Goal: Task Accomplishment & Management: Manage account settings

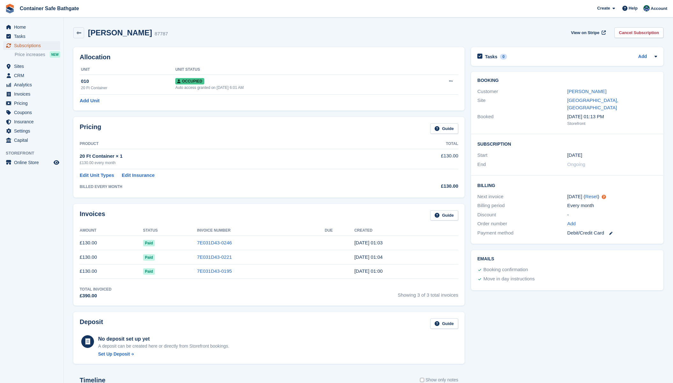
click at [32, 43] on span "Subscriptions" at bounding box center [33, 45] width 38 height 9
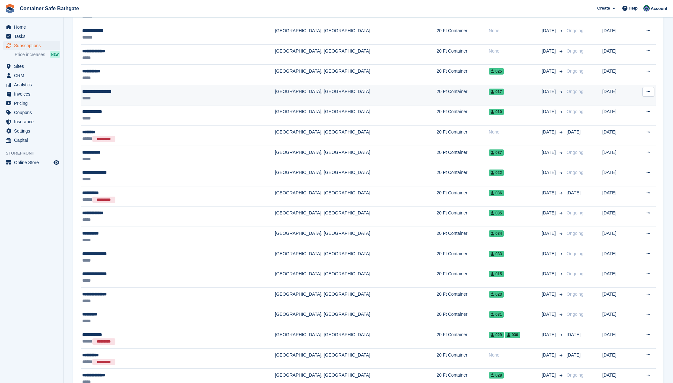
scroll to position [104, 0]
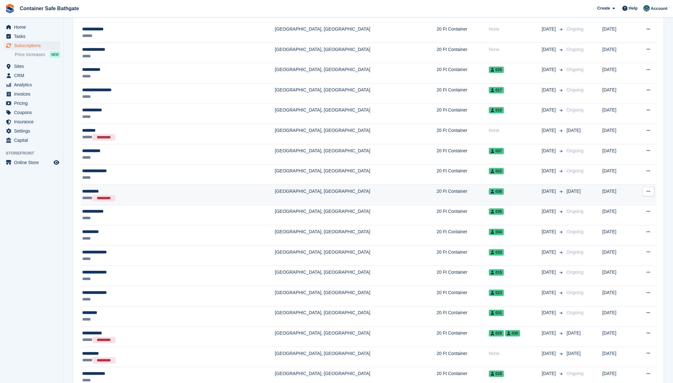
click at [649, 192] on icon at bounding box center [648, 191] width 4 height 4
click at [609, 218] on p "Cancelled" at bounding box center [623, 217] width 55 height 8
click at [614, 193] on td "[DATE]" at bounding box center [617, 195] width 31 height 20
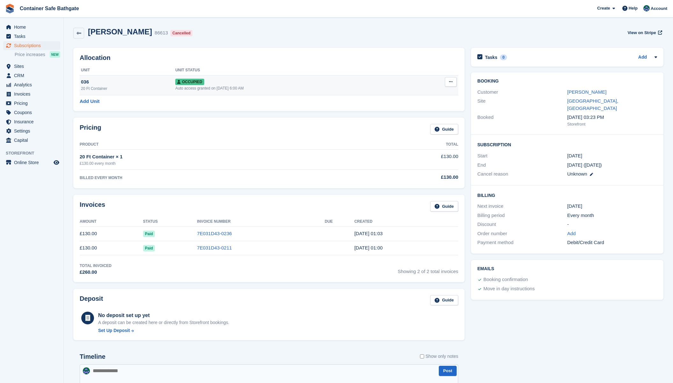
click at [451, 83] on icon at bounding box center [451, 82] width 4 height 4
click at [413, 117] on p "Deallocate" at bounding box center [425, 116] width 55 height 8
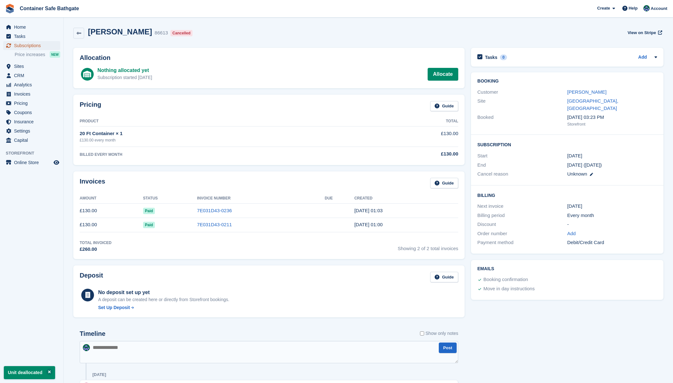
click at [27, 46] on span "Subscriptions" at bounding box center [33, 45] width 38 height 9
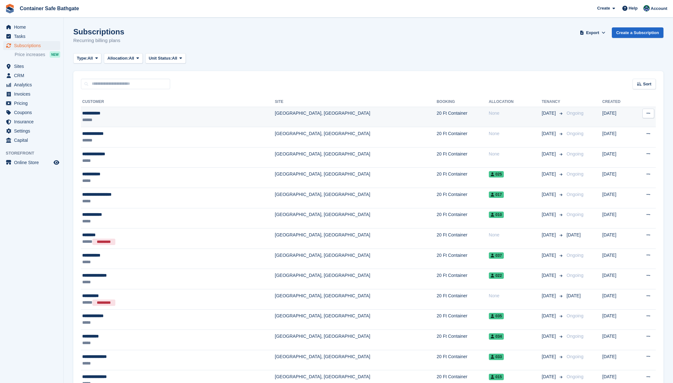
click at [646, 114] on button at bounding box center [648, 114] width 12 height 10
click at [299, 117] on td "[GEOGRAPHIC_DATA], [GEOGRAPHIC_DATA]" at bounding box center [356, 117] width 162 height 20
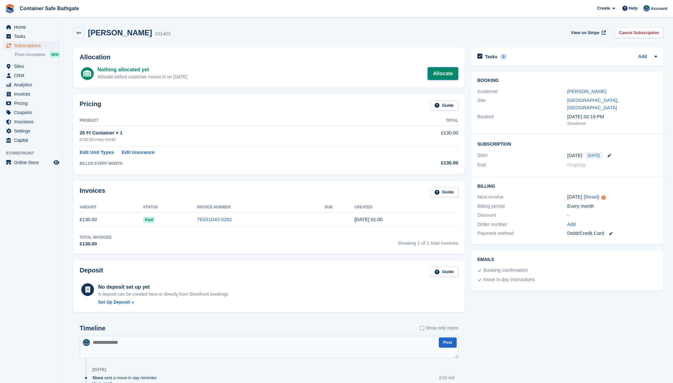
click at [440, 76] on link "Allocate" at bounding box center [442, 73] width 31 height 13
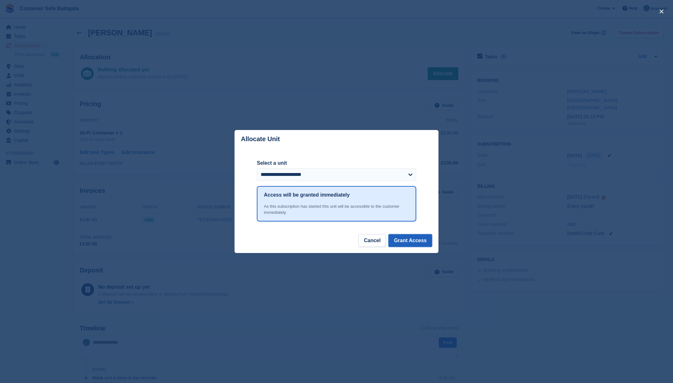
click at [420, 239] on button "Grant Access" at bounding box center [410, 240] width 44 height 13
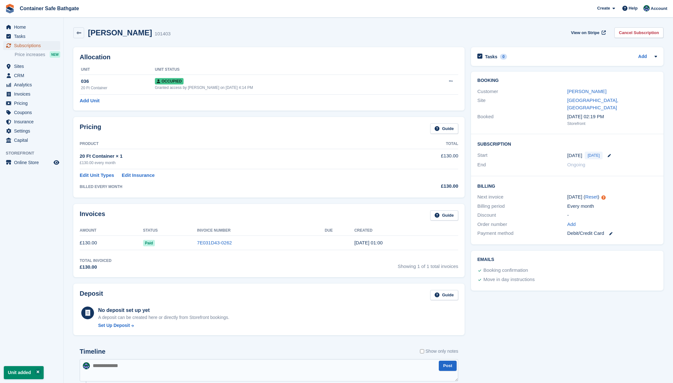
click at [34, 45] on span "Subscriptions" at bounding box center [33, 45] width 38 height 9
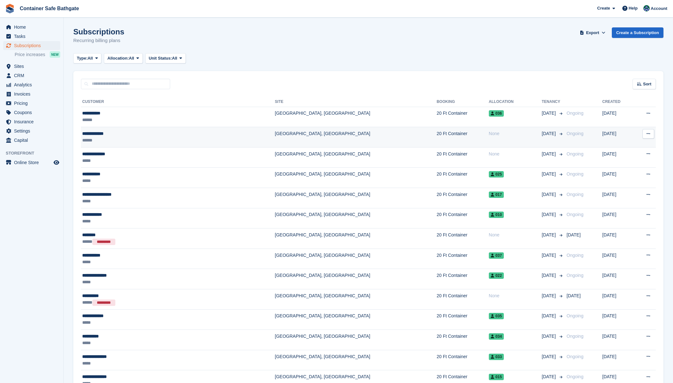
click at [275, 136] on td "[GEOGRAPHIC_DATA], [GEOGRAPHIC_DATA]" at bounding box center [356, 137] width 162 height 20
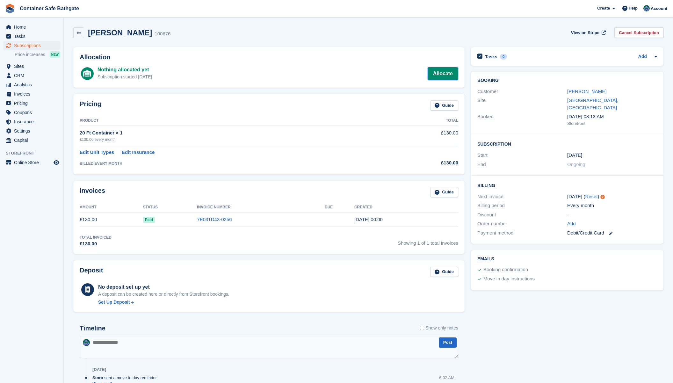
click at [447, 76] on link "Allocate" at bounding box center [442, 73] width 31 height 13
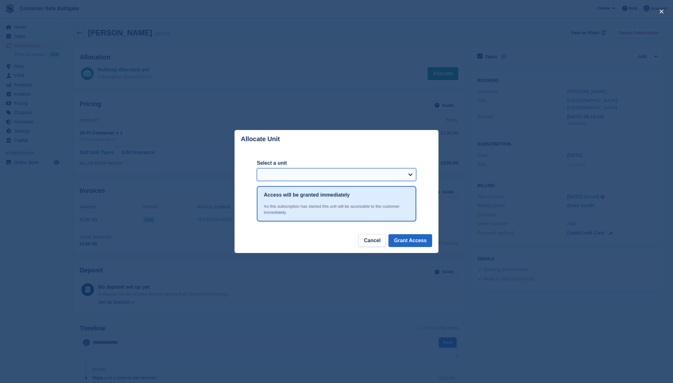
click at [408, 173] on select "Select a unit" at bounding box center [336, 174] width 159 height 13
click at [407, 174] on select "Select a unit" at bounding box center [336, 174] width 159 height 13
click at [396, 56] on div "close" at bounding box center [336, 191] width 673 height 383
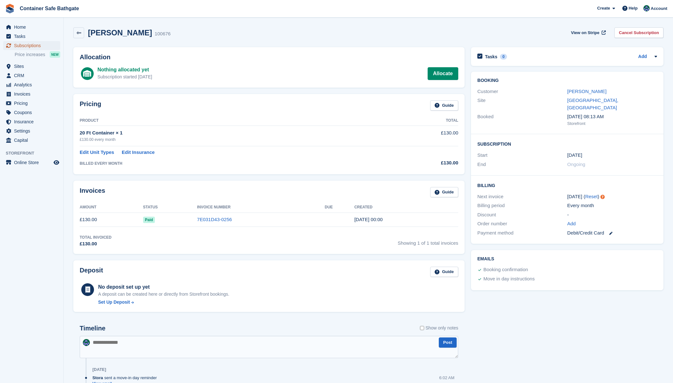
click at [27, 48] on span "Subscriptions" at bounding box center [33, 45] width 38 height 9
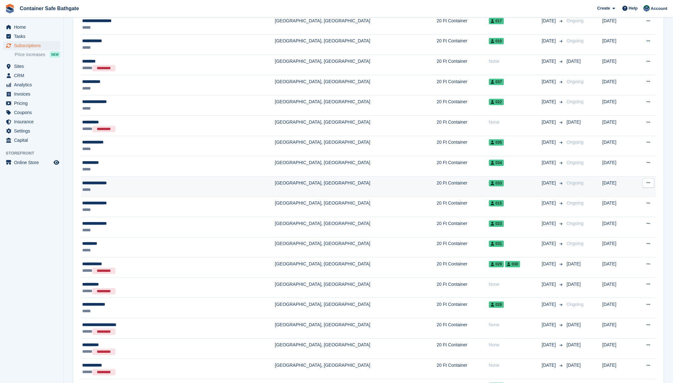
scroll to position [174, 0]
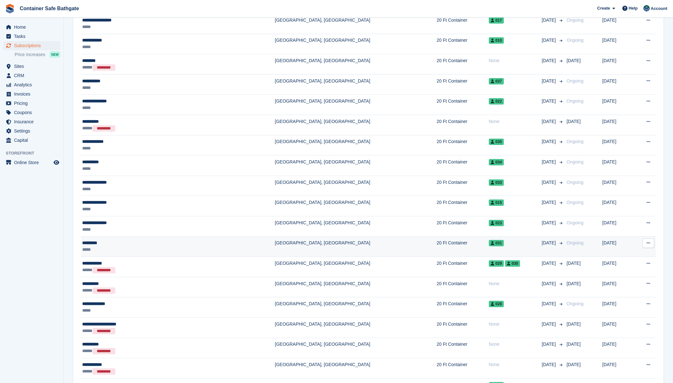
click at [317, 250] on td "[GEOGRAPHIC_DATA], [GEOGRAPHIC_DATA]" at bounding box center [356, 246] width 162 height 20
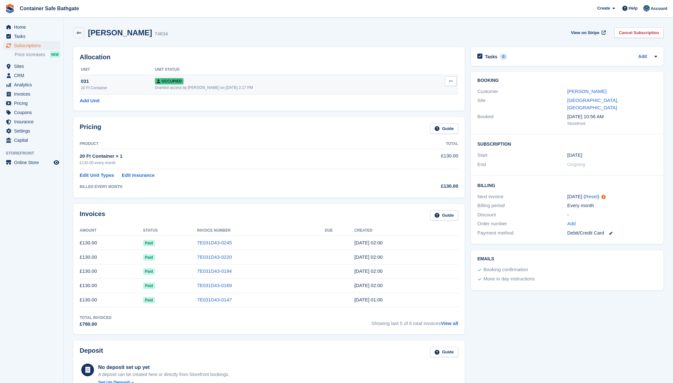
click at [451, 81] on icon at bounding box center [451, 81] width 4 height 4
click at [411, 117] on p "Deallocate" at bounding box center [425, 115] width 55 height 8
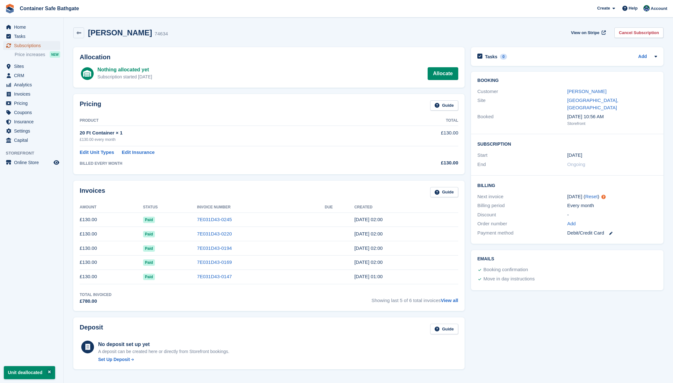
click at [38, 45] on span "Subscriptions" at bounding box center [33, 45] width 38 height 9
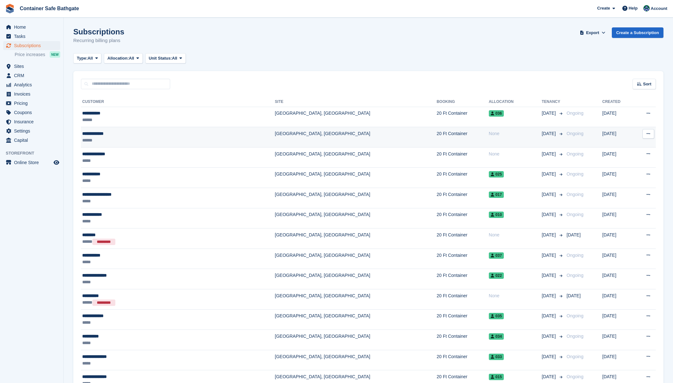
click at [309, 140] on td "[GEOGRAPHIC_DATA], [GEOGRAPHIC_DATA]" at bounding box center [356, 137] width 162 height 20
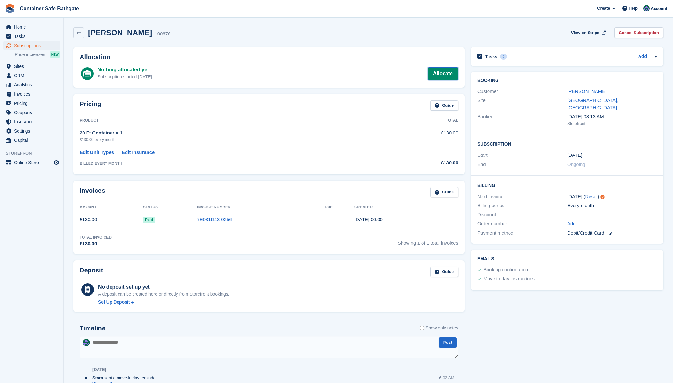
click at [440, 76] on link "Allocate" at bounding box center [442, 73] width 31 height 13
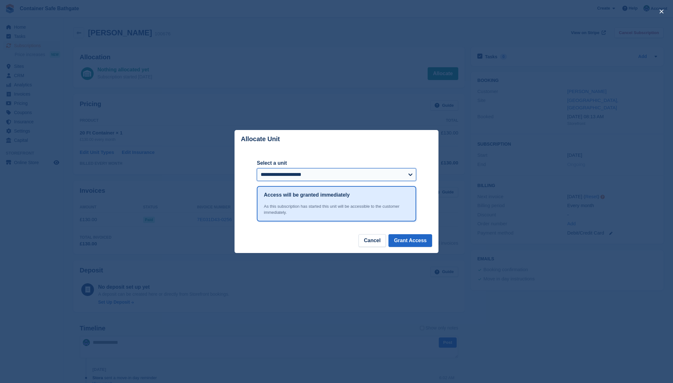
click at [411, 175] on select "**********" at bounding box center [336, 174] width 159 height 13
click at [410, 242] on button "Grant Access" at bounding box center [410, 240] width 44 height 13
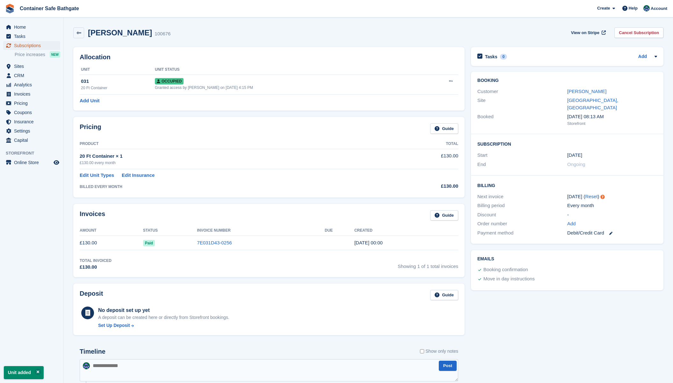
click at [33, 47] on span "Subscriptions" at bounding box center [33, 45] width 38 height 9
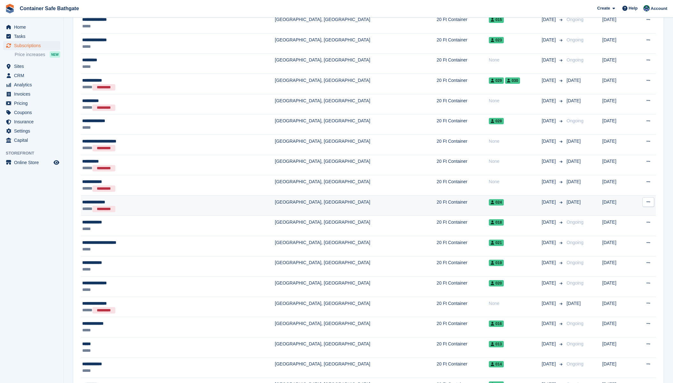
scroll to position [358, 0]
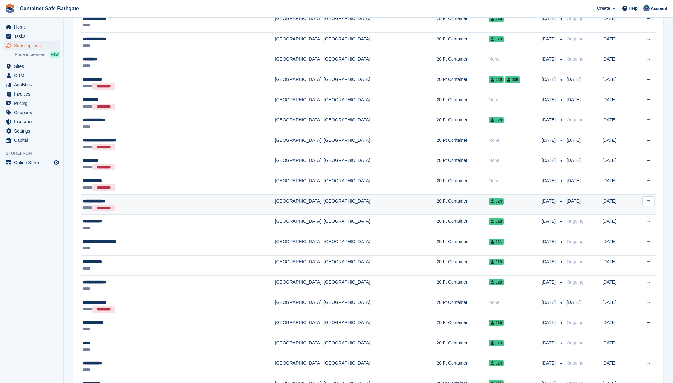
click at [309, 208] on td "[GEOGRAPHIC_DATA], [GEOGRAPHIC_DATA]" at bounding box center [356, 204] width 162 height 20
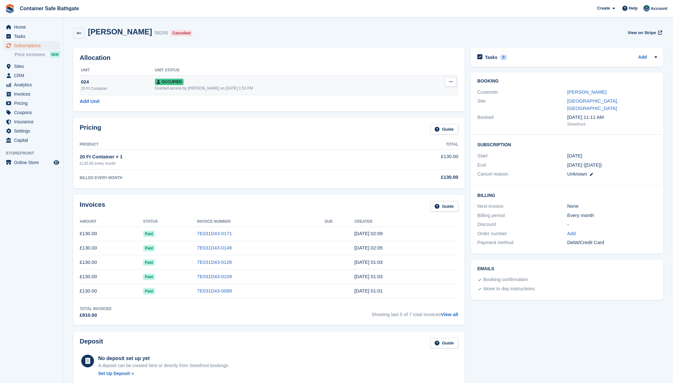
click at [451, 82] on icon at bounding box center [451, 82] width 4 height 4
click at [421, 118] on p "Deallocate" at bounding box center [425, 116] width 55 height 8
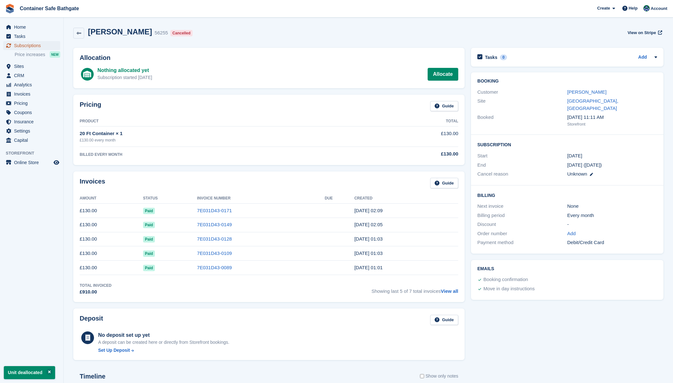
click at [28, 44] on span "Subscriptions" at bounding box center [33, 45] width 38 height 9
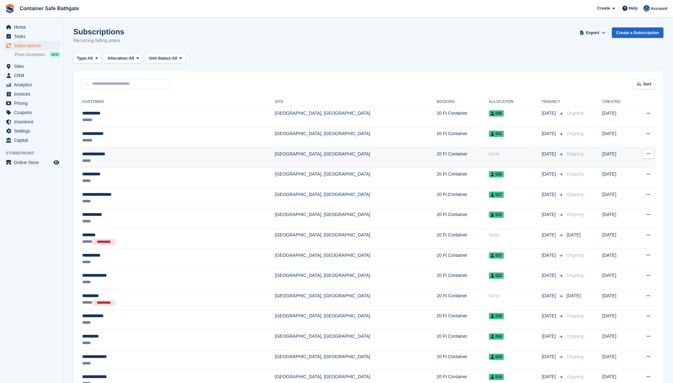
click at [321, 154] on td "[GEOGRAPHIC_DATA], [GEOGRAPHIC_DATA]" at bounding box center [356, 157] width 162 height 20
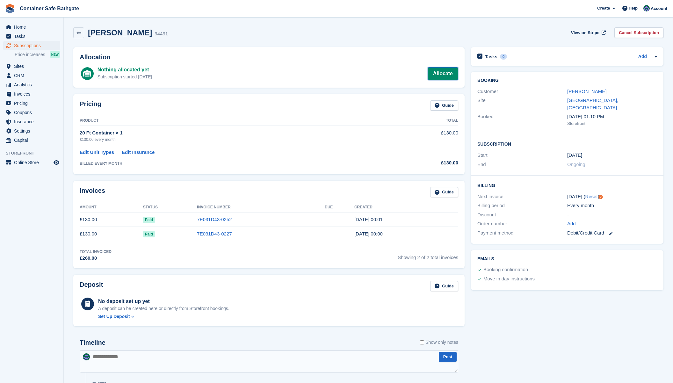
click at [440, 73] on link "Allocate" at bounding box center [442, 73] width 31 height 13
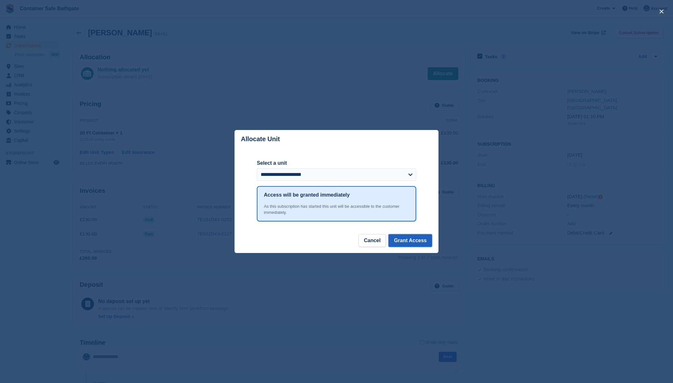
click at [419, 242] on button "Grant Access" at bounding box center [410, 240] width 44 height 13
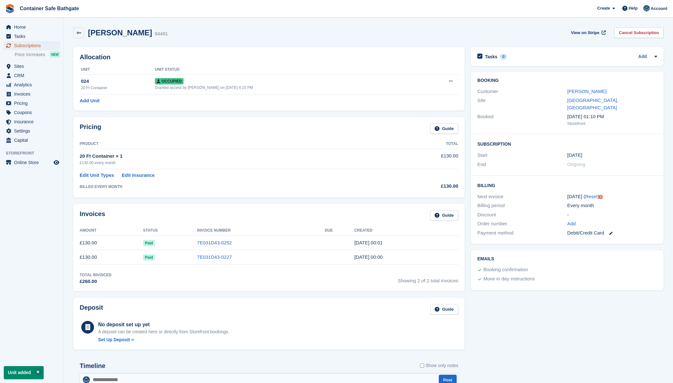
click at [30, 45] on span "Subscriptions" at bounding box center [33, 45] width 38 height 9
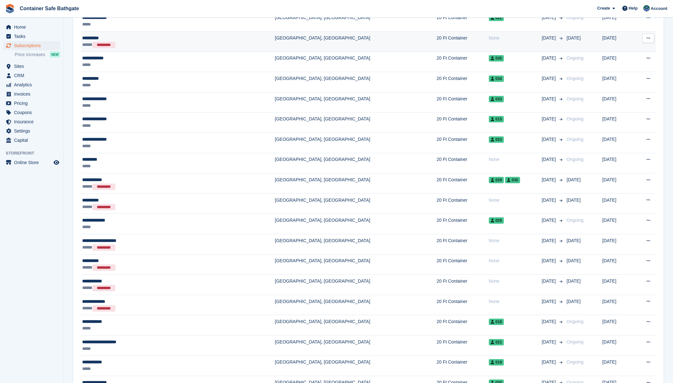
scroll to position [259, 0]
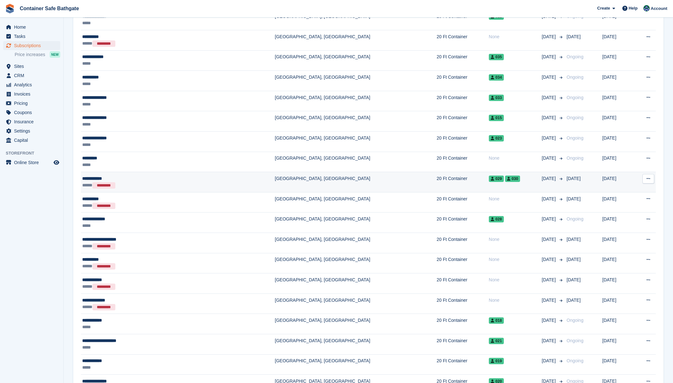
click at [306, 184] on td "[GEOGRAPHIC_DATA], [GEOGRAPHIC_DATA]" at bounding box center [356, 182] width 162 height 20
